Goal: Task Accomplishment & Management: Complete application form

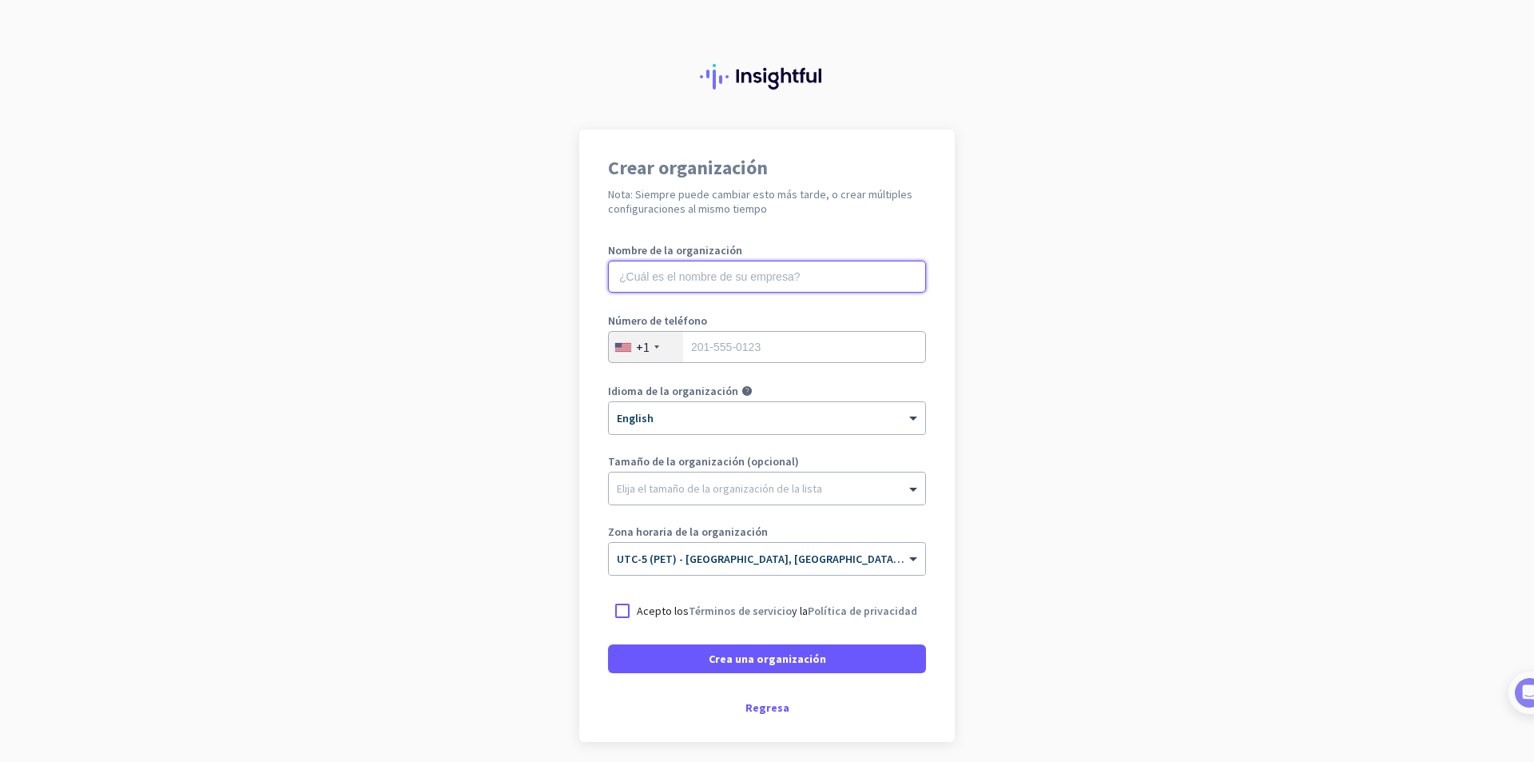
click at [688, 278] on input "text" at bounding box center [767, 277] width 318 height 32
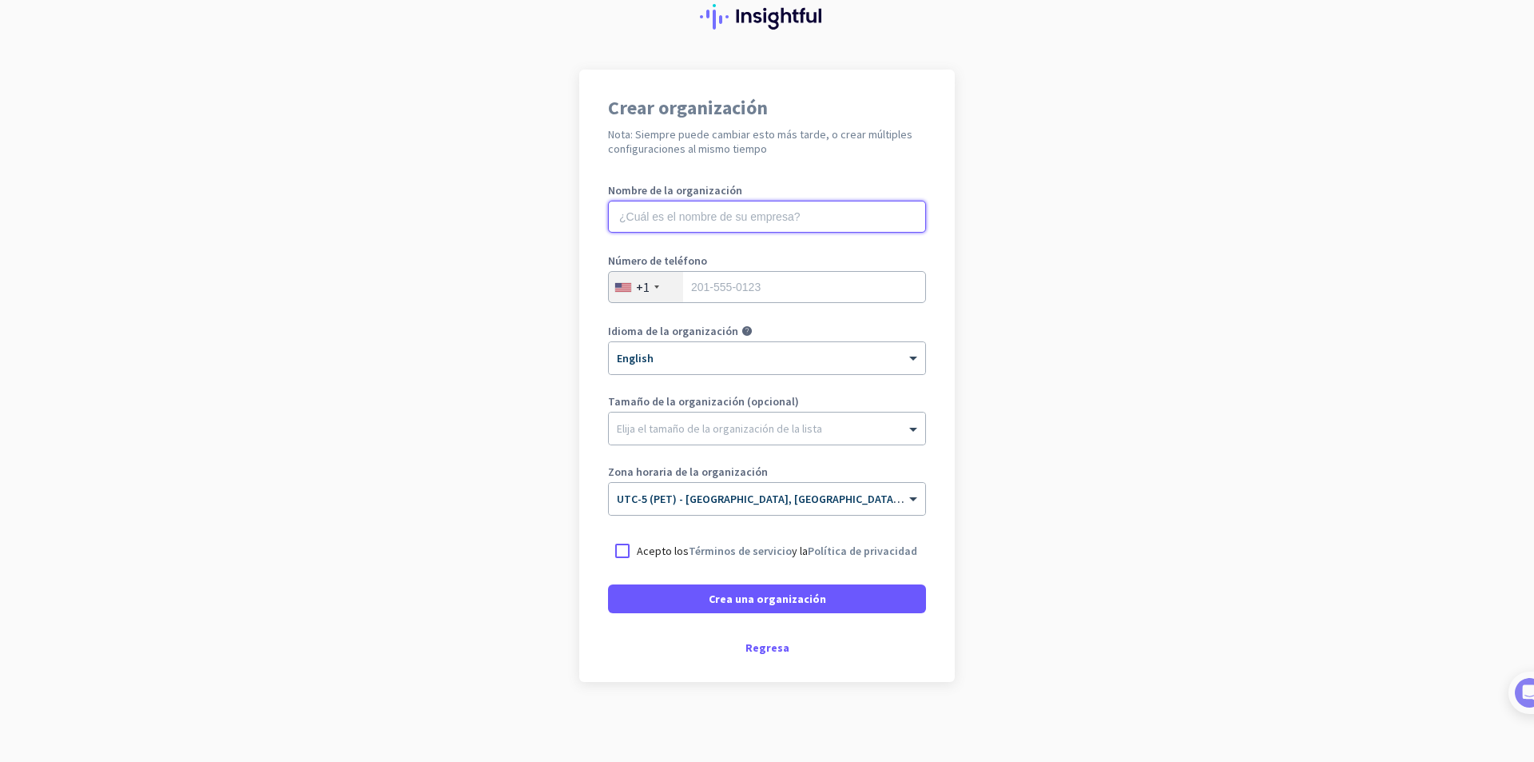
click at [663, 220] on input "text" at bounding box center [767, 217] width 318 height 32
click at [655, 289] on div "+1" at bounding box center [646, 287] width 74 height 30
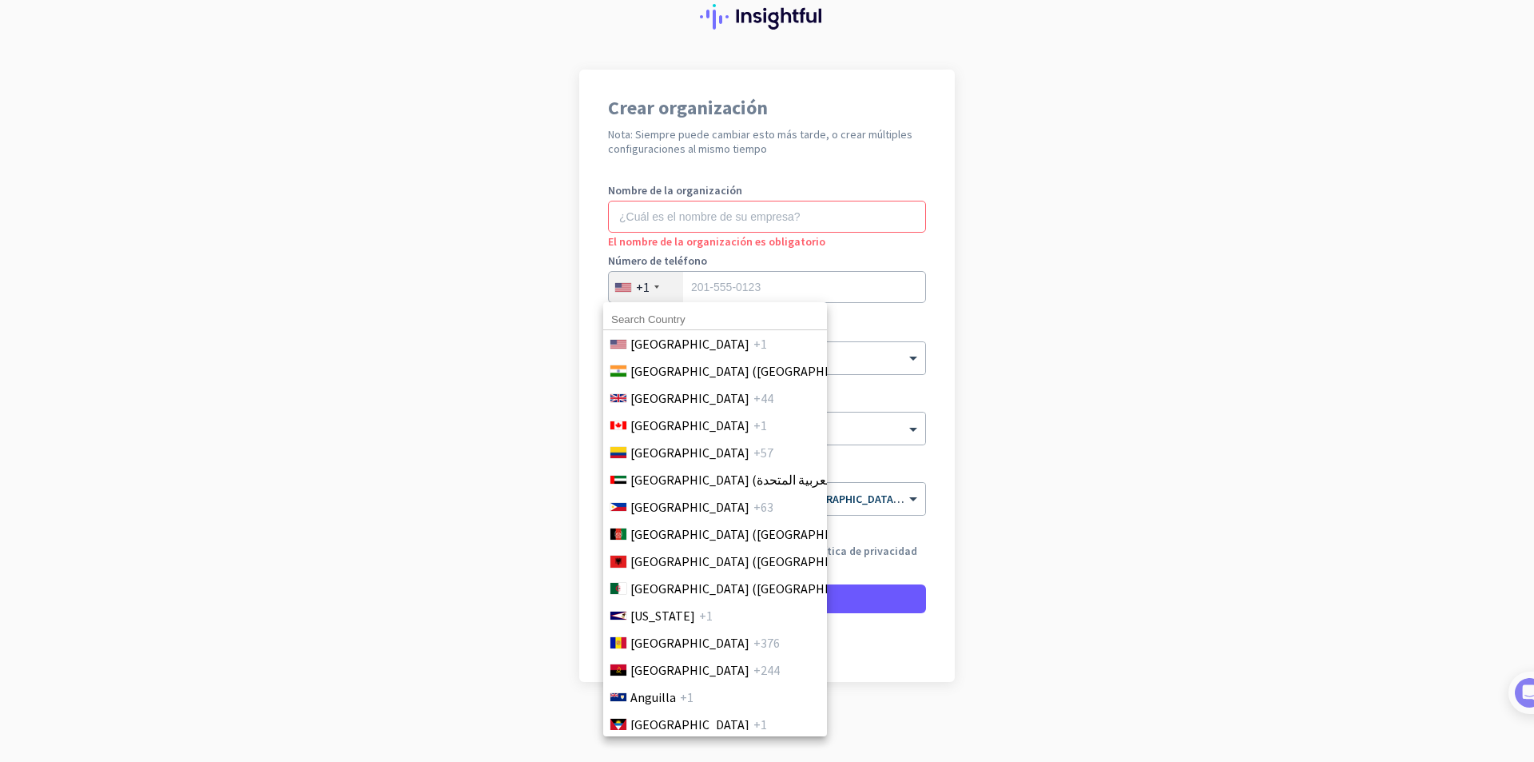
click at [643, 280] on div at bounding box center [767, 381] width 1534 height 762
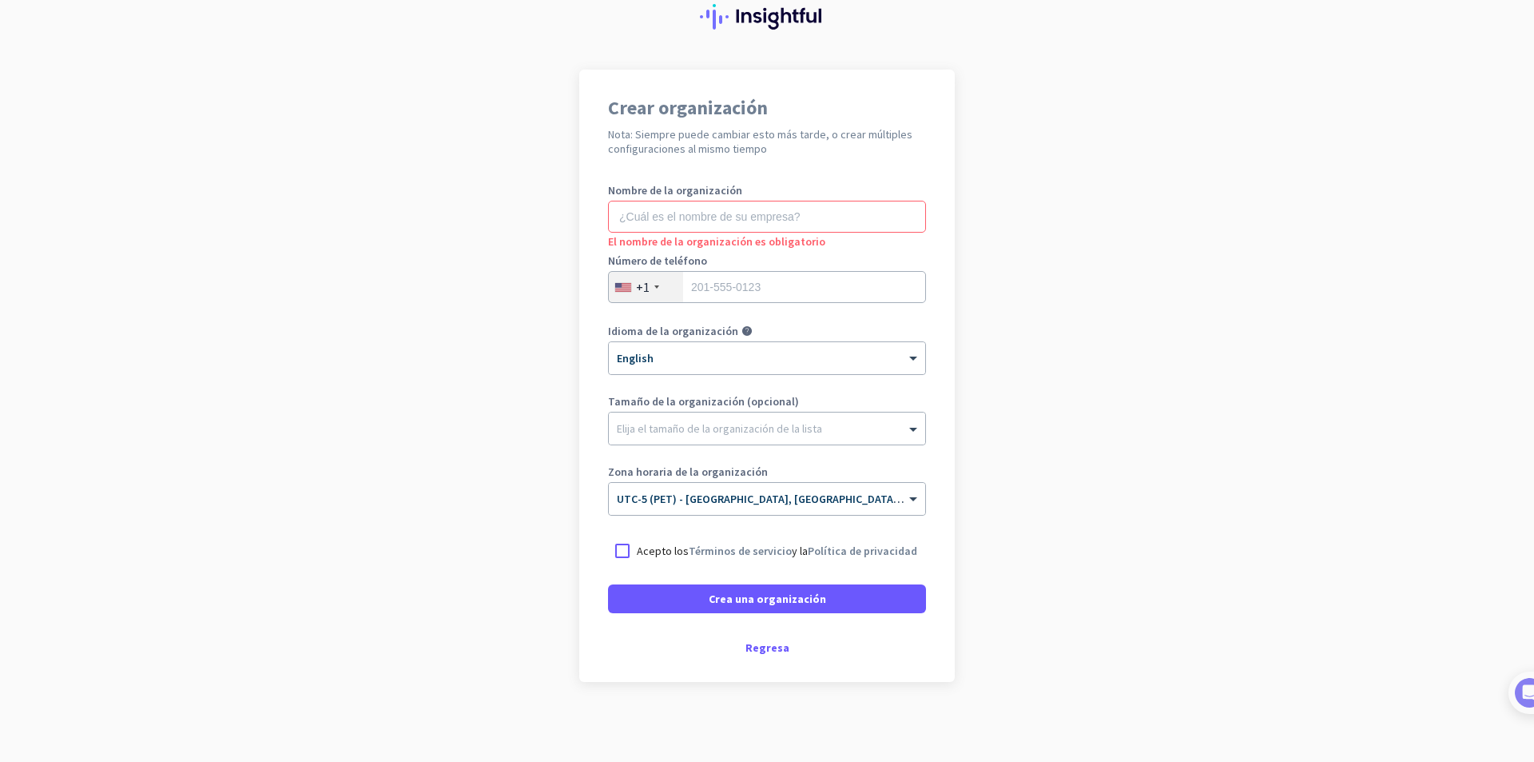
click at [644, 281] on div "+1" at bounding box center [646, 287] width 74 height 30
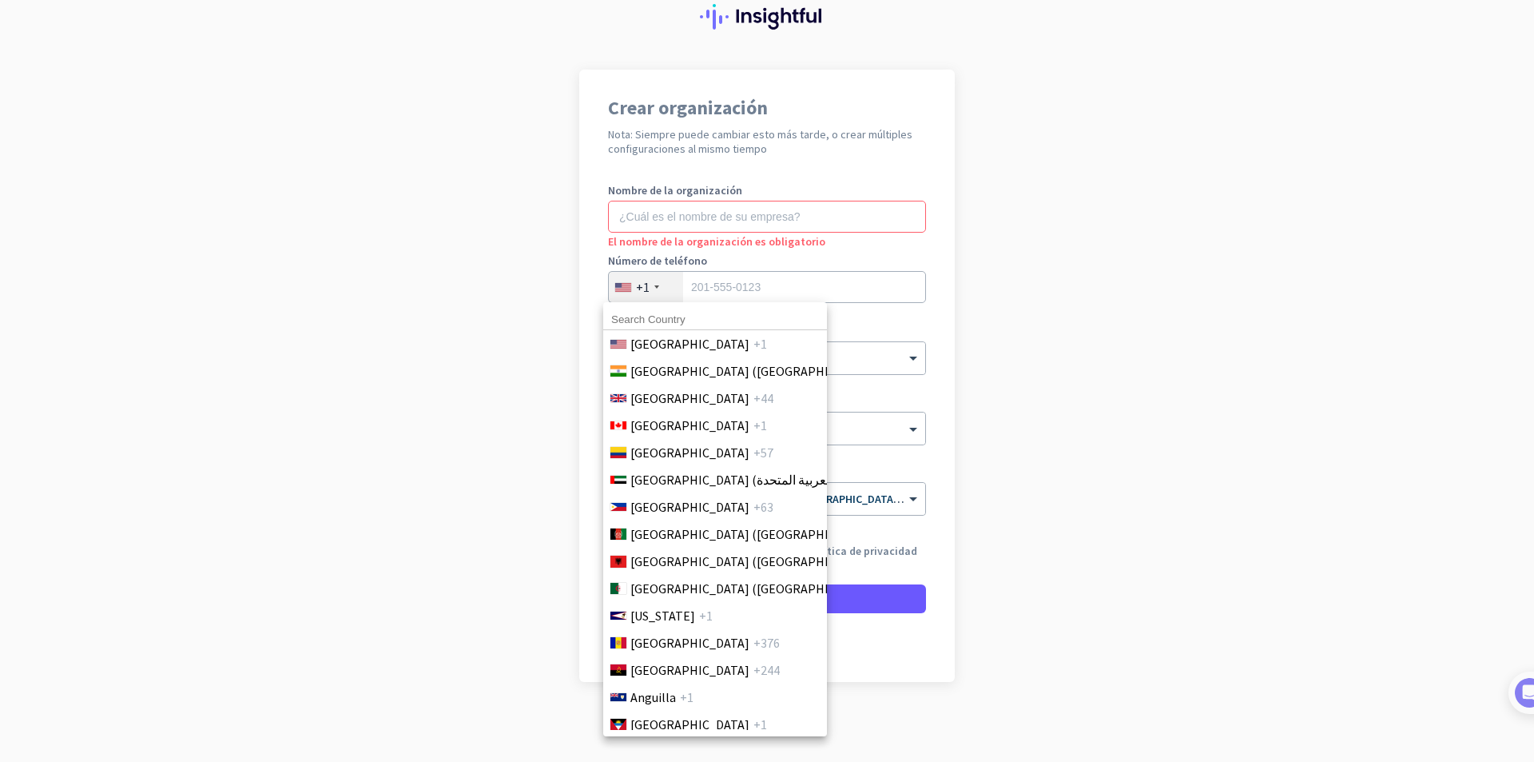
click at [657, 317] on input at bounding box center [715, 319] width 224 height 21
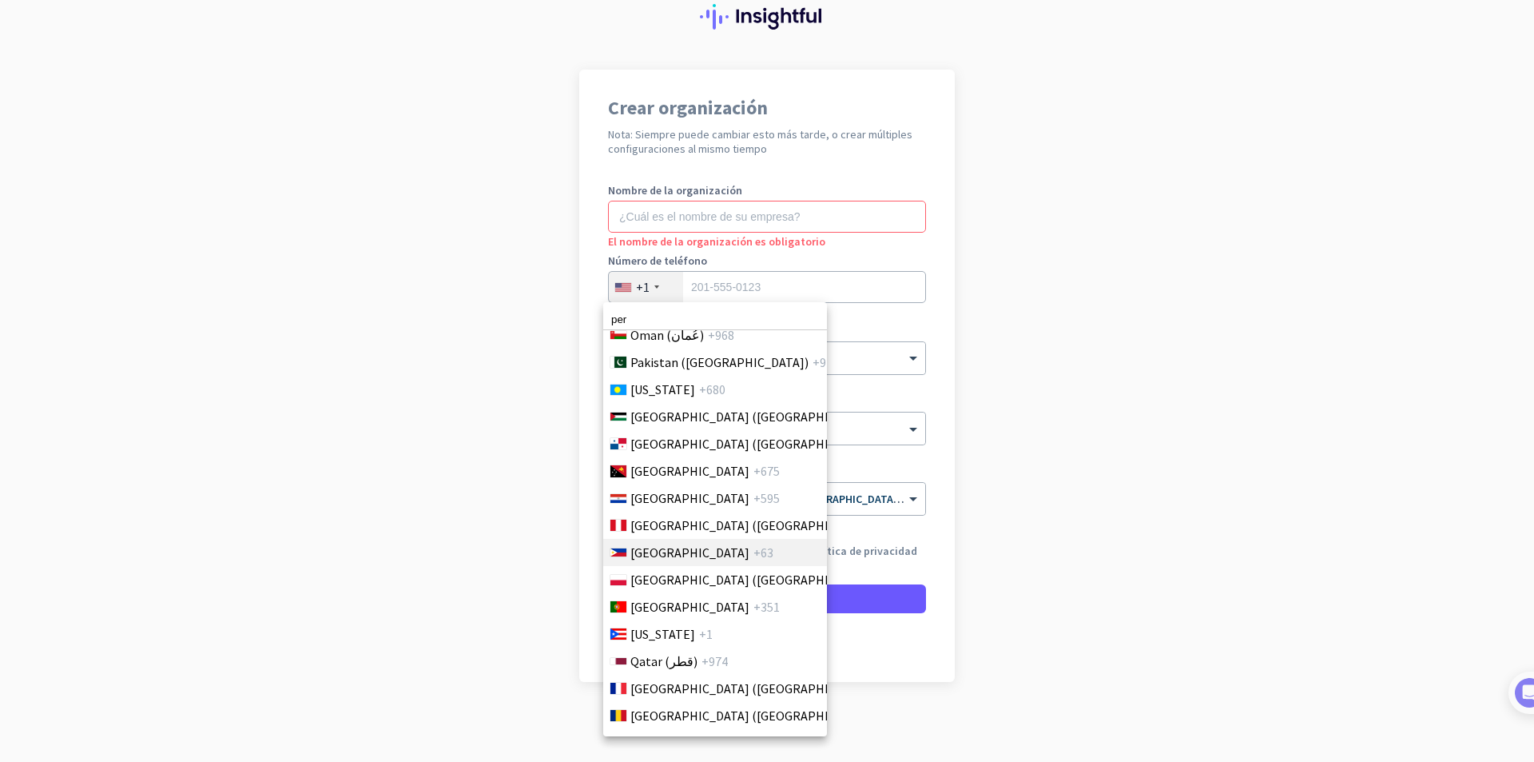
scroll to position [4575, 0]
type input "per"
click at [655, 527] on span "Peru (Perú)" at bounding box center [755, 523] width 249 height 19
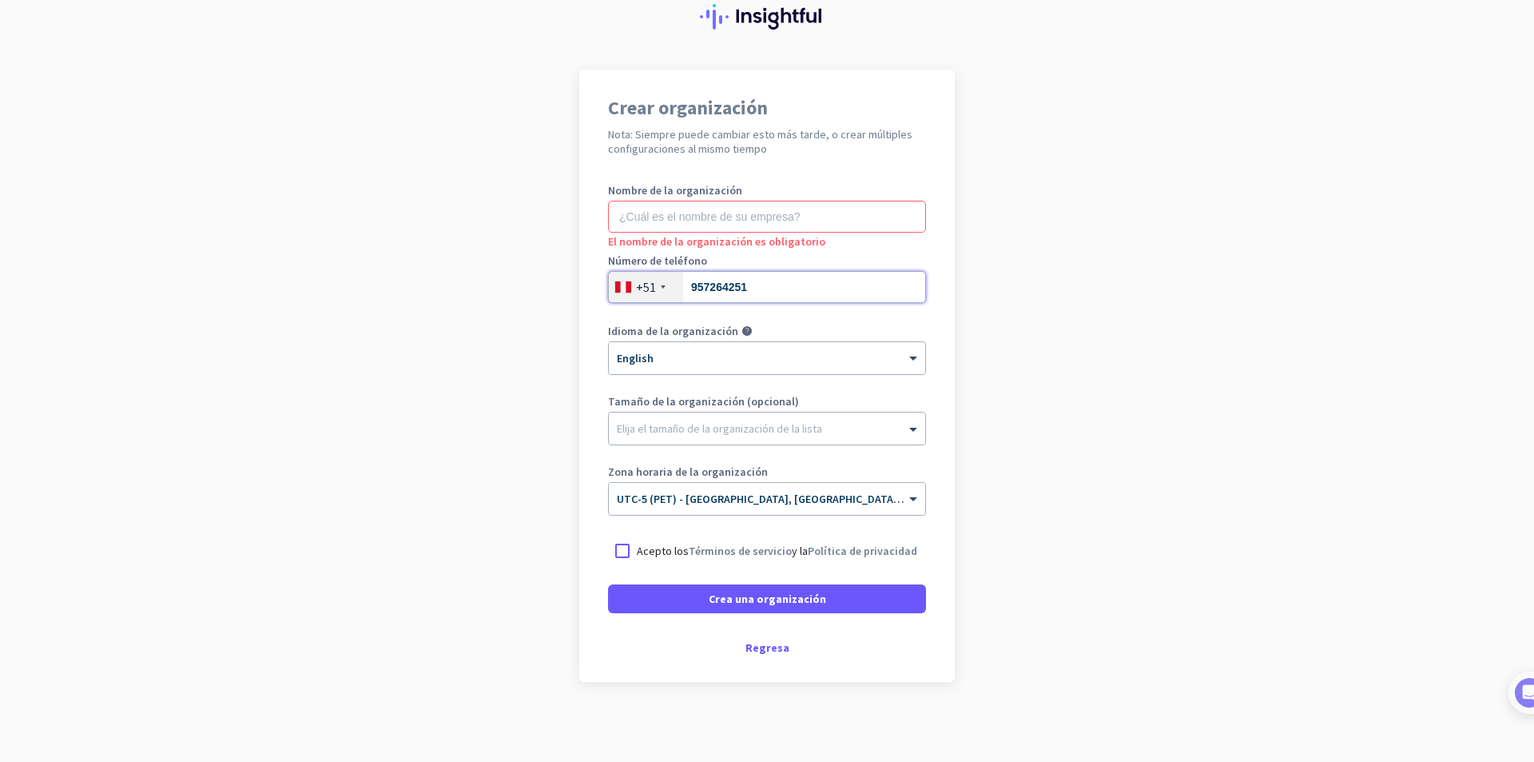
type input "957264251"
click at [736, 212] on input "text" at bounding box center [767, 217] width 318 height 32
type input "[PERSON_NAME]"
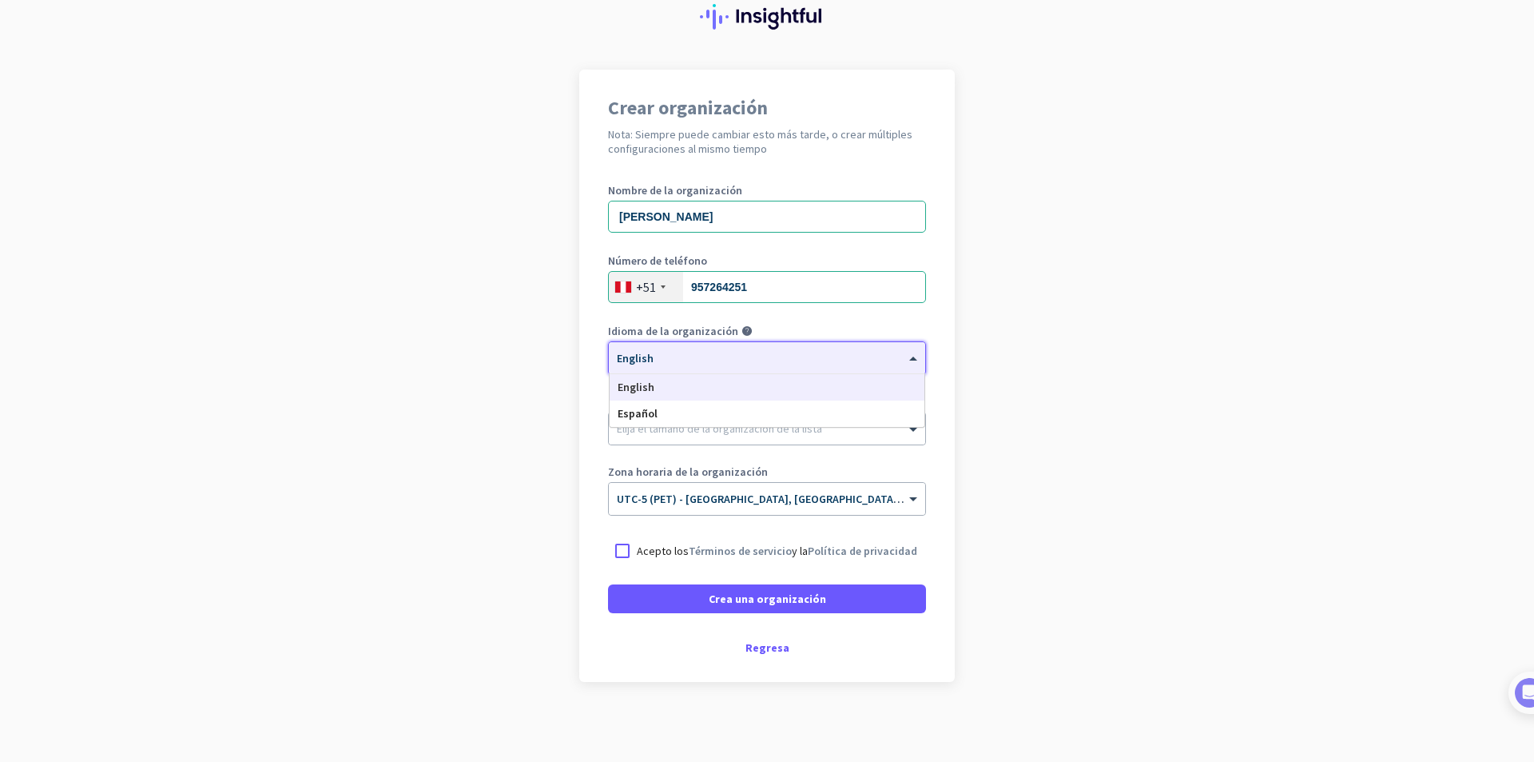
click at [772, 354] on div at bounding box center [767, 353] width 316 height 14
click at [730, 408] on div "Español" at bounding box center [767, 413] width 315 height 26
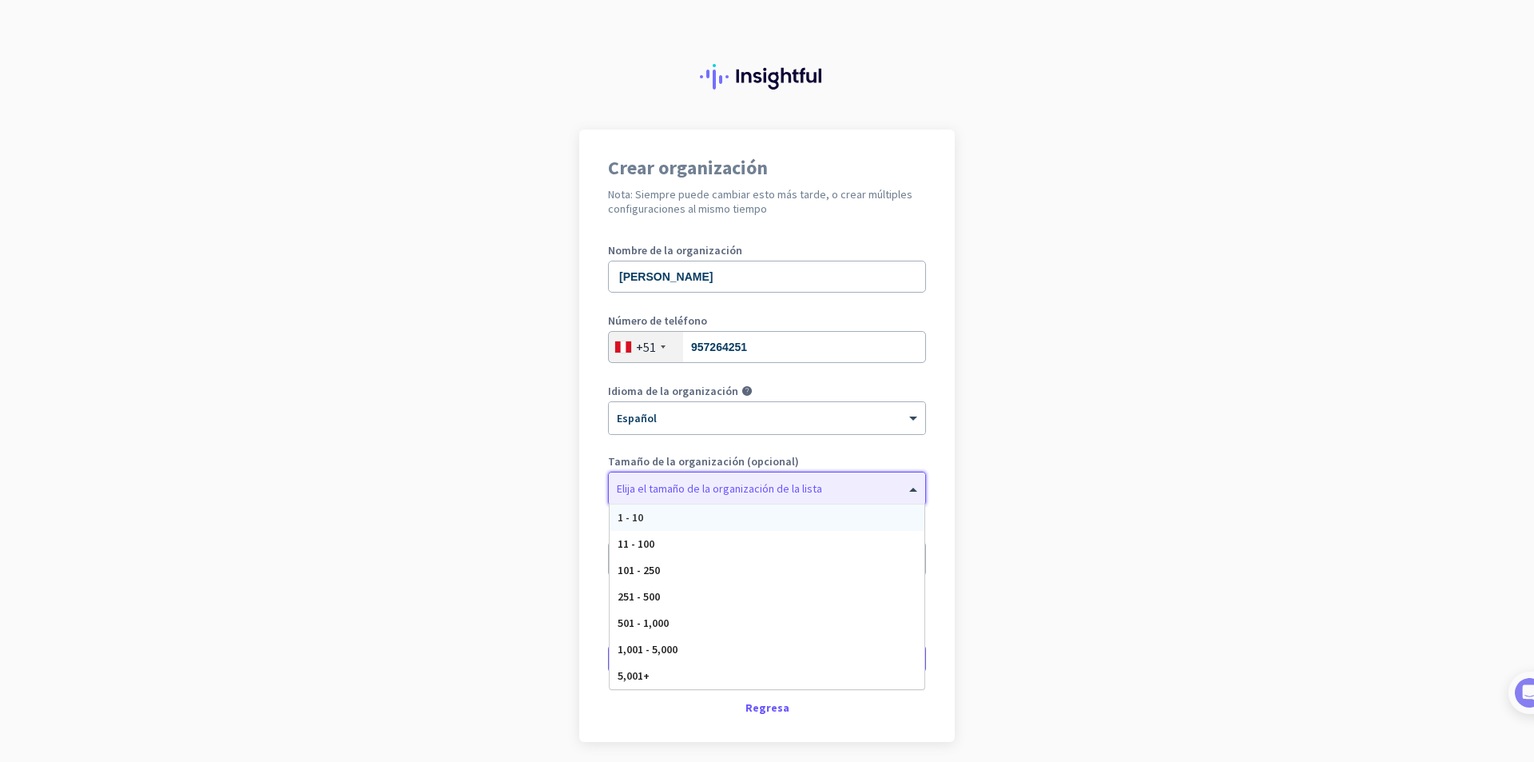
click at [695, 480] on div at bounding box center [767, 484] width 316 height 16
click at [652, 517] on div "1 - 10" at bounding box center [767, 517] width 315 height 26
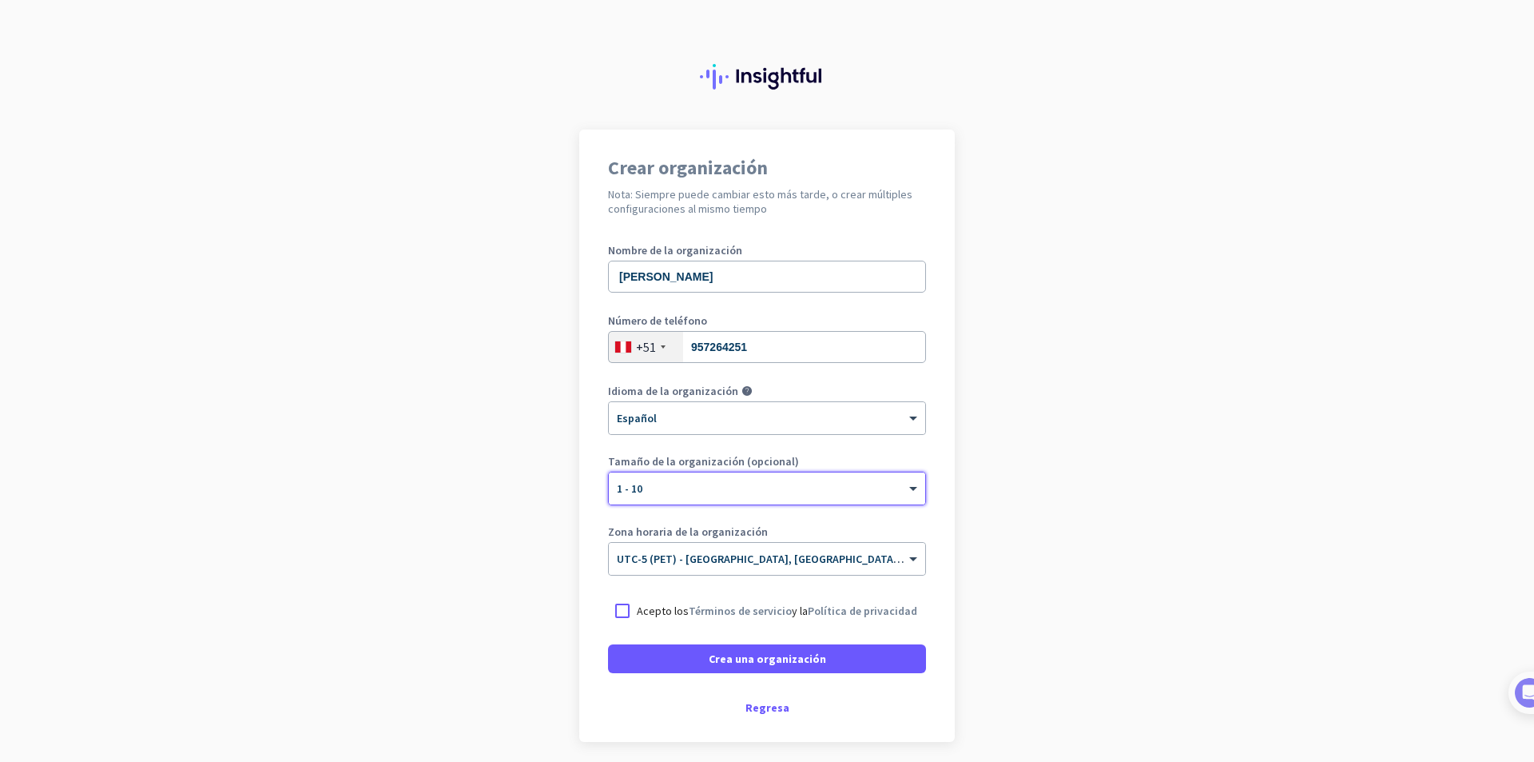
click at [484, 469] on app-onboarding-organization "Crear organización Nota: Siempre puede cambiar esto más tarde, o crear múltiple…" at bounding box center [767, 475] width 1534 height 692
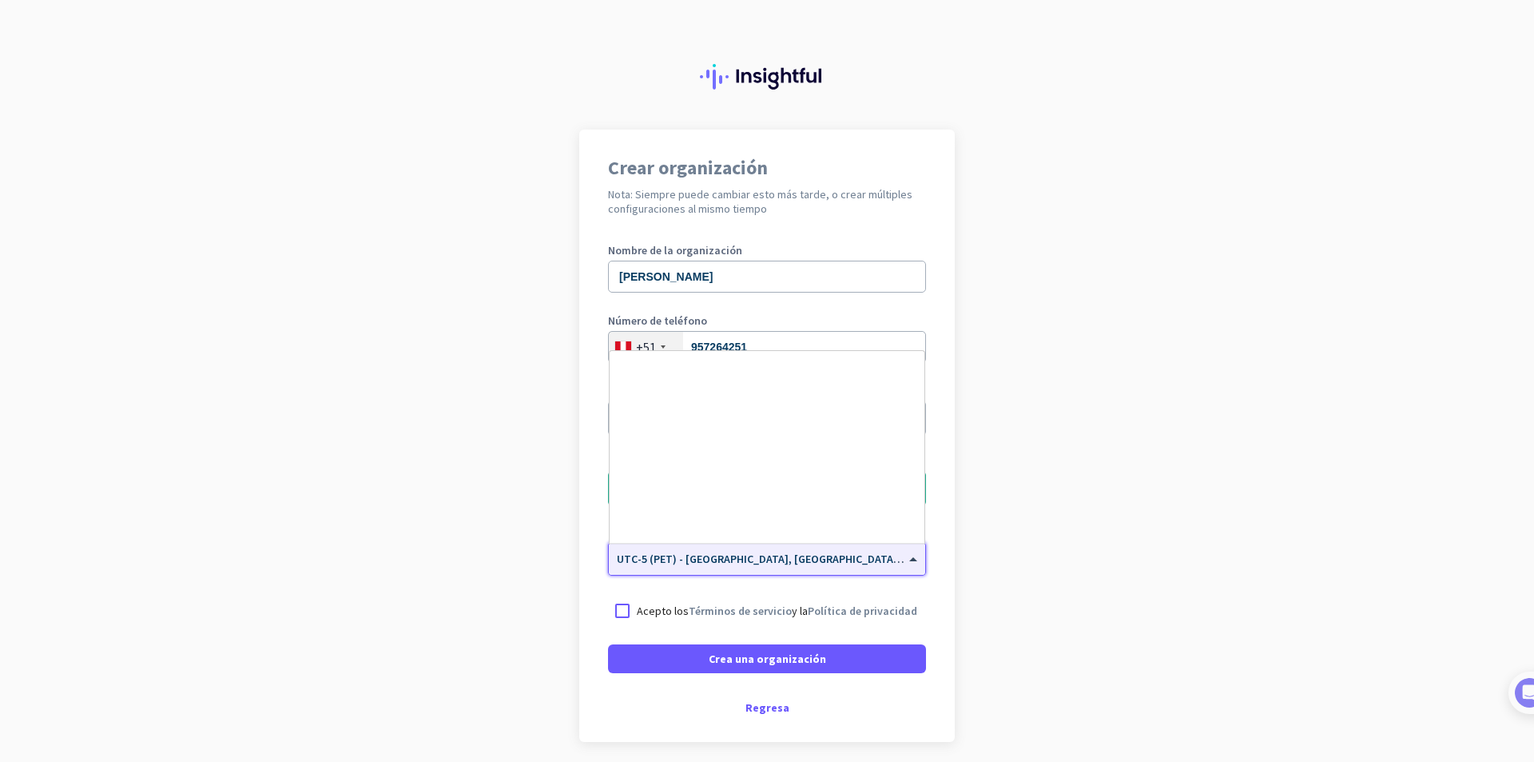
click at [772, 569] on div "× UTC-5 (PET) - [GEOGRAPHIC_DATA], [GEOGRAPHIC_DATA], [GEOGRAPHIC_DATA], [GEOGR…" at bounding box center [767, 559] width 316 height 32
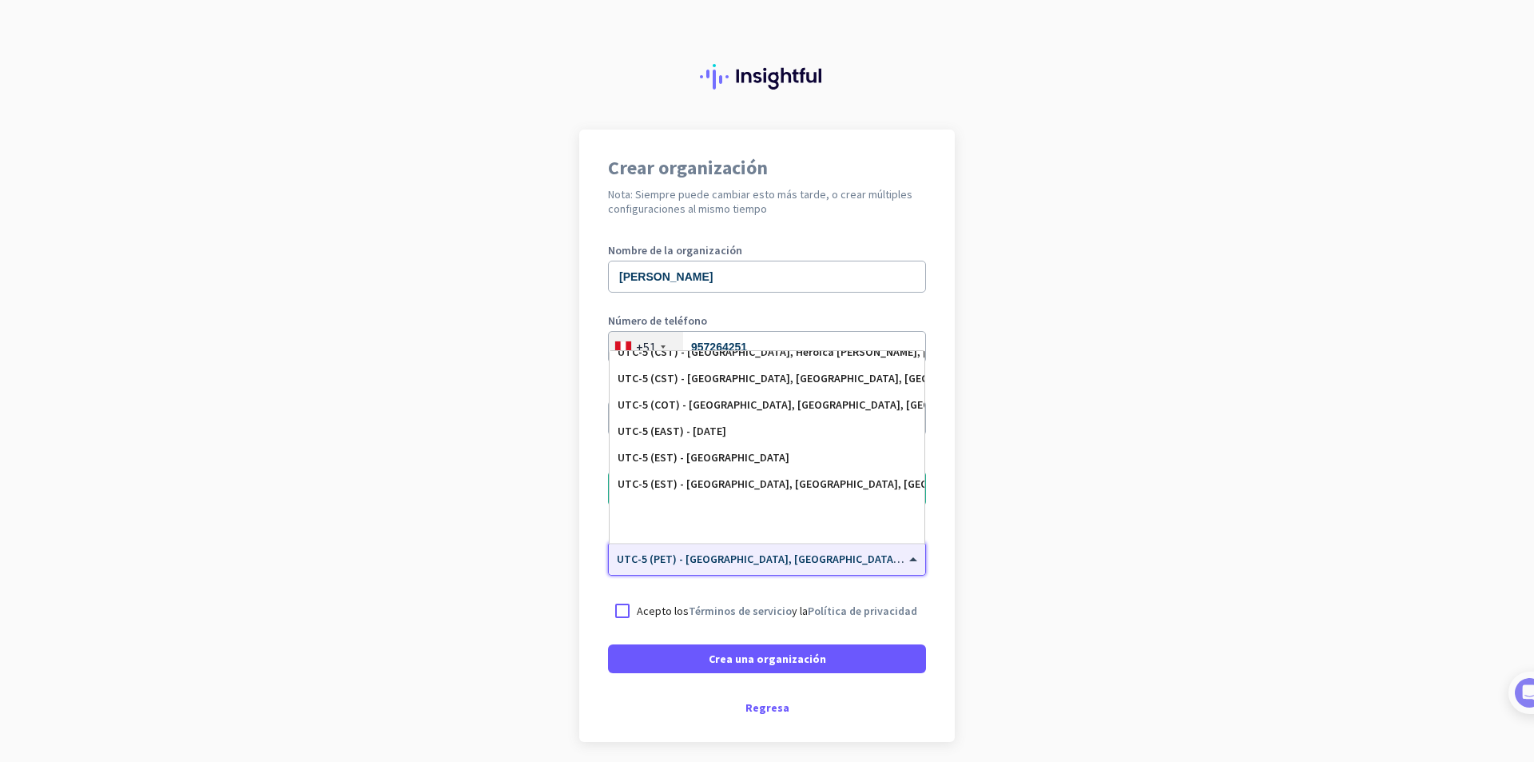
scroll to position [961, 0]
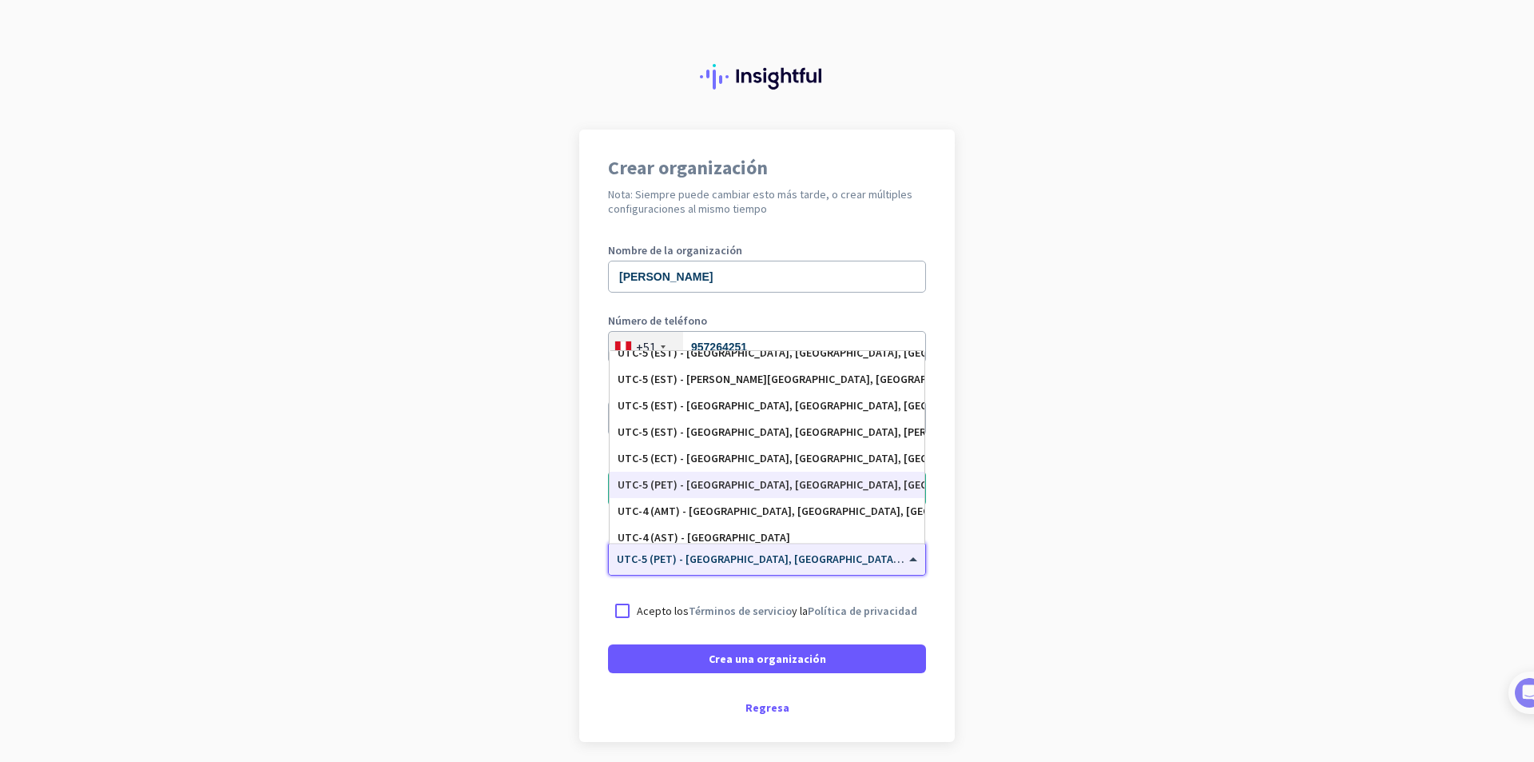
click at [1042, 476] on app-onboarding-organization "Crear organización Nota: Siempre puede cambiar esto más tarde, o crear múltiple…" at bounding box center [767, 475] width 1534 height 692
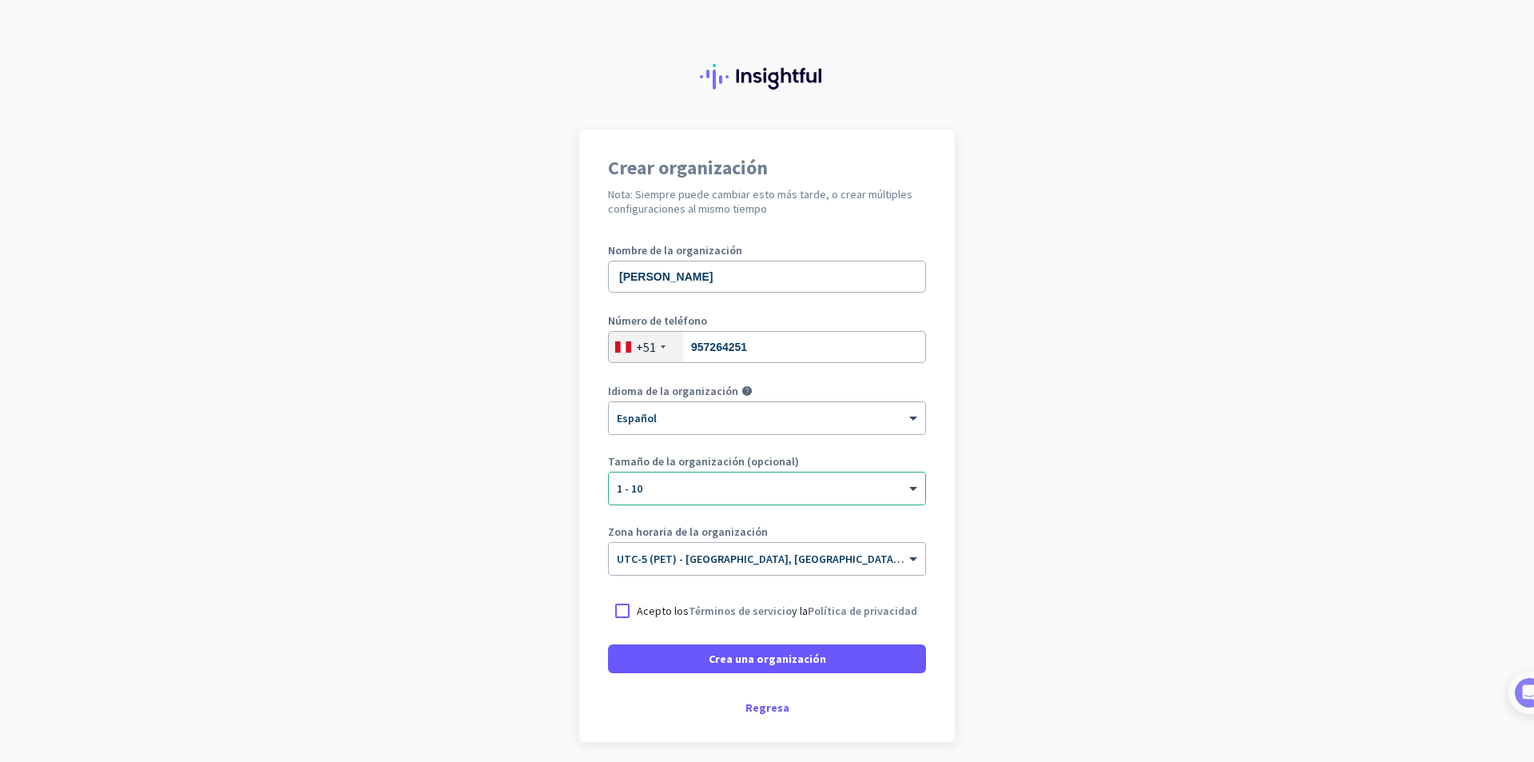
click at [654, 623] on div "Acepto los Términos de servicio y la Política de privacidad" at bounding box center [767, 610] width 318 height 29
click at [663, 608] on p "Acepto los Términos de servicio y la Política de privacidad" at bounding box center [777, 611] width 281 height 16
click at [0, 0] on input "Acepto los Términos de servicio y la Política de privacidad" at bounding box center [0, 0] width 0 height 0
click at [726, 653] on span "Crea una organización" at bounding box center [767, 659] width 117 height 16
